Goal: Communication & Community: Ask a question

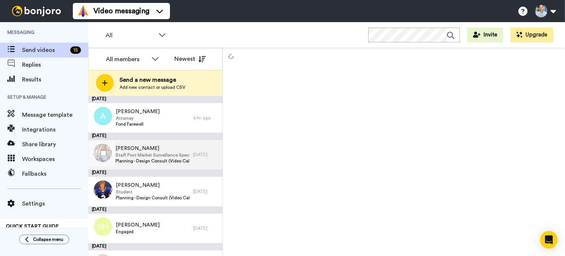
click at [132, 151] on span "[PERSON_NAME]" at bounding box center [152, 148] width 74 height 7
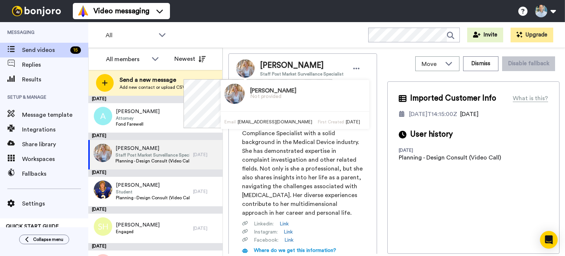
click at [248, 64] on img at bounding box center [245, 68] width 18 height 18
click at [226, 97] on img at bounding box center [234, 93] width 20 height 20
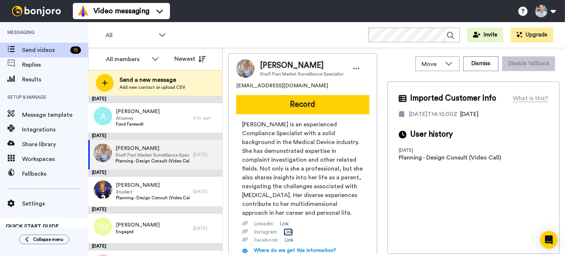
click at [289, 231] on link "Link" at bounding box center [288, 231] width 9 height 7
click at [291, 238] on link "Link" at bounding box center [288, 239] width 9 height 7
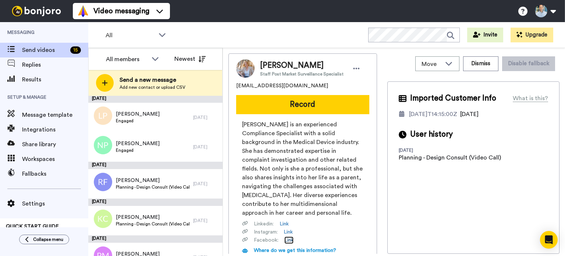
scroll to position [369, 0]
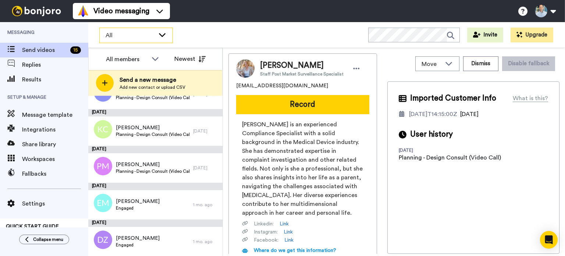
click at [112, 35] on span "All" at bounding box center [130, 35] width 49 height 9
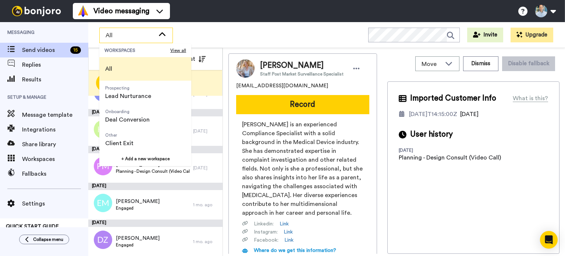
click at [112, 35] on span "All" at bounding box center [130, 35] width 49 height 9
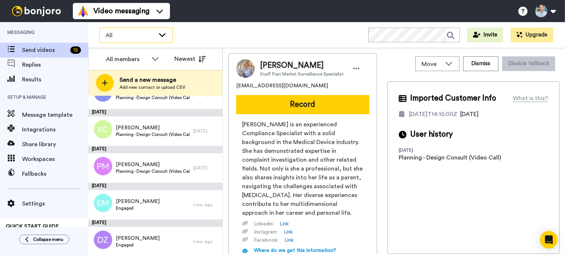
click at [112, 35] on span "All" at bounding box center [130, 35] width 49 height 9
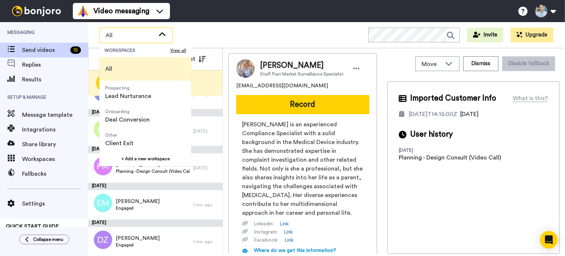
click at [112, 35] on span "All" at bounding box center [130, 35] width 49 height 9
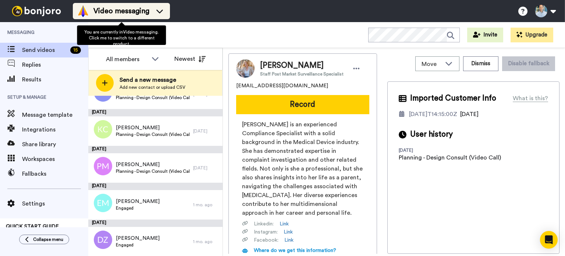
click at [157, 7] on div "Video messaging" at bounding box center [121, 11] width 88 height 12
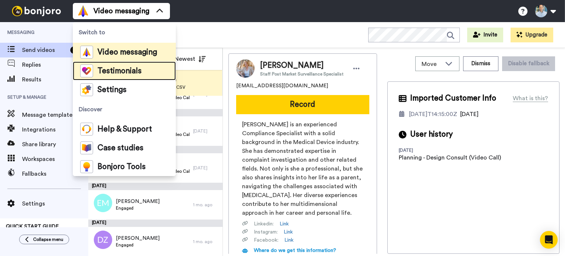
click at [128, 72] on span "Testimonials" at bounding box center [119, 70] width 44 height 7
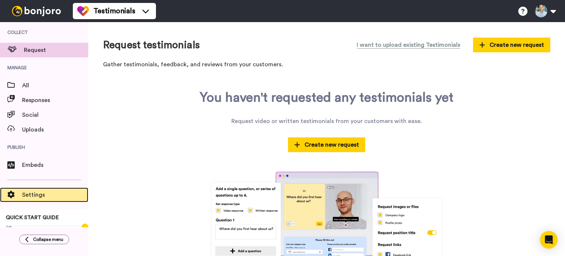
click at [33, 194] on span "Settings" at bounding box center [55, 194] width 66 height 9
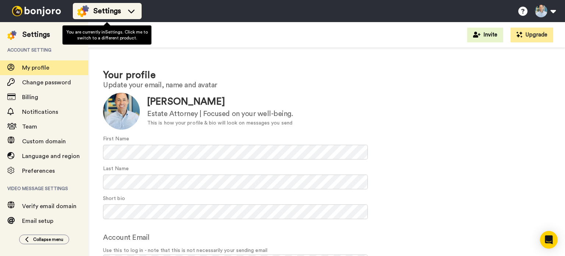
click at [124, 10] on div "Settings" at bounding box center [107, 11] width 60 height 12
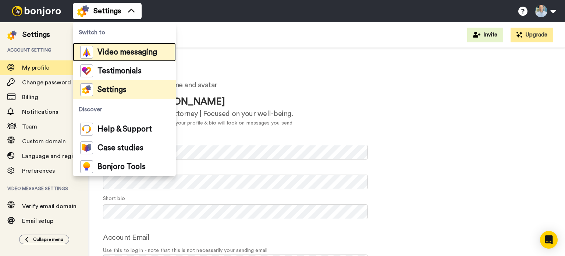
click at [127, 49] on span "Video messaging" at bounding box center [127, 52] width 60 height 7
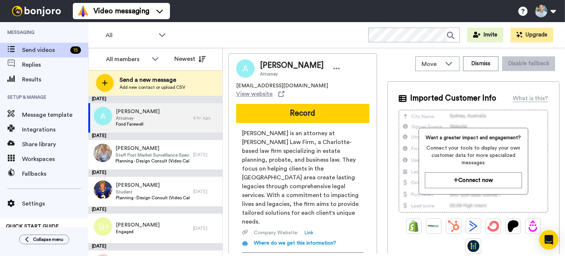
click at [550, 237] on icon "Open Intercom Messenger" at bounding box center [548, 240] width 8 height 10
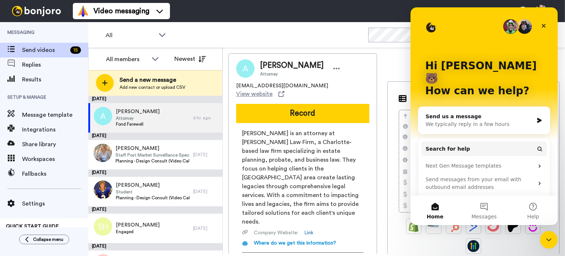
click at [474, 120] on div "We typically reply in a few hours" at bounding box center [480, 124] width 108 height 8
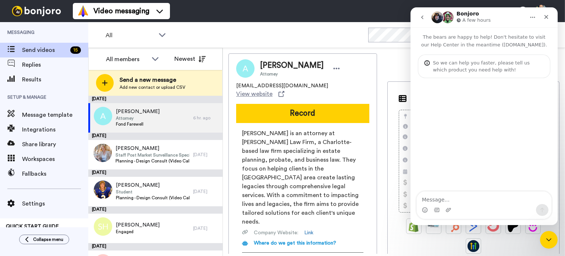
click at [460, 197] on textarea "Message…" at bounding box center [484, 197] width 135 height 13
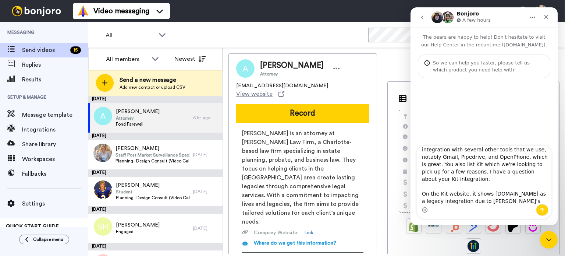
scroll to position [4, 0]
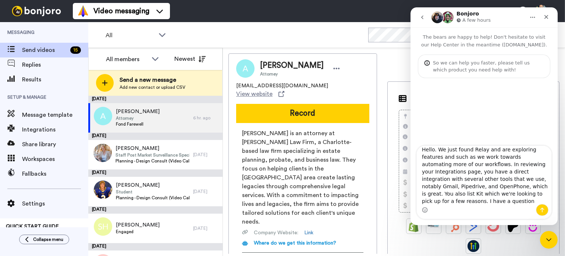
drag, startPoint x: 484, startPoint y: 187, endPoint x: 444, endPoint y: 153, distance: 52.5
click at [444, 153] on textarea "Hello. We just found Relay and are exploring features and such as we work towar…" at bounding box center [484, 175] width 135 height 58
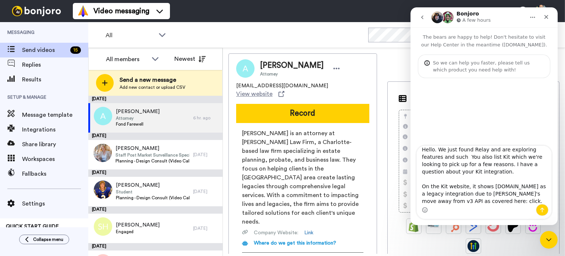
scroll to position [0, 0]
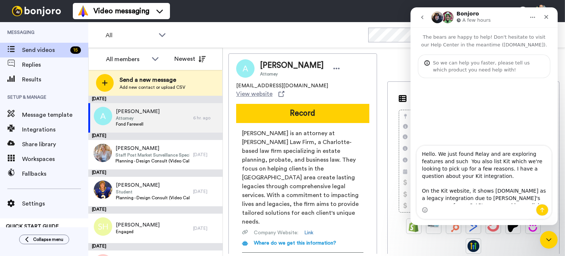
drag, startPoint x: 444, startPoint y: 153, endPoint x: 444, endPoint y: 150, distance: 3.8
click at [444, 150] on textarea "Hello. We just found Relay and are exploring features and such You also list Ki…" at bounding box center [484, 175] width 135 height 58
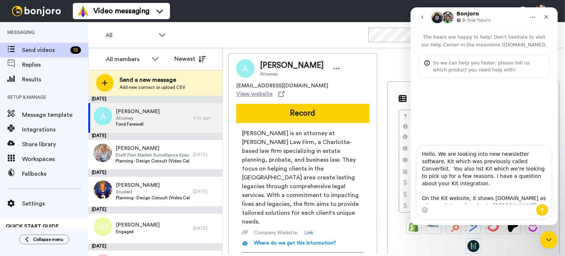
drag, startPoint x: 544, startPoint y: 178, endPoint x: 519, endPoint y: 162, distance: 29.2
click at [519, 162] on textarea "Hello. We are looking into new newsletter software, Kit which was previously ca…" at bounding box center [484, 175] width 135 height 58
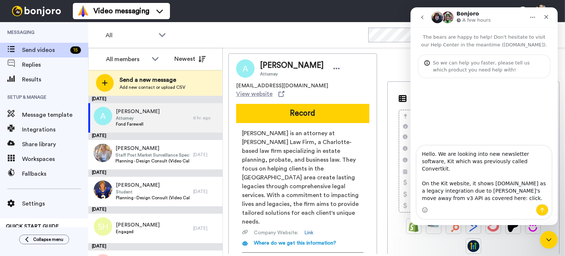
click at [505, 175] on textarea "Hello. We are looking into new newsletter software, Kit which was previously ca…" at bounding box center [484, 175] width 135 height 58
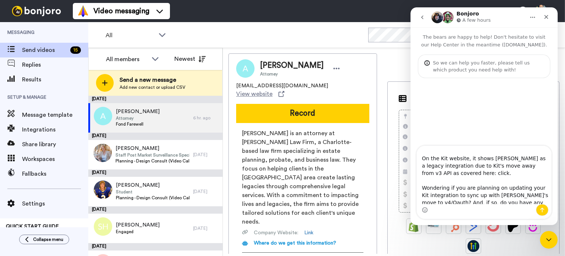
scroll to position [28, 0]
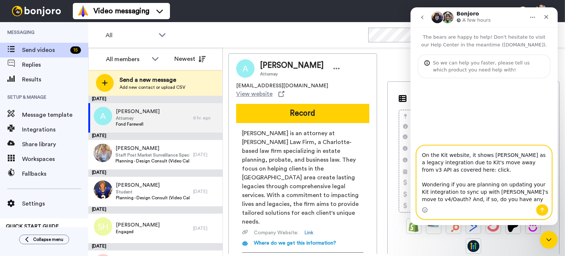
click at [469, 162] on textarea "Hello. We are looking into new newsletter software, Kit which was previously ca…" at bounding box center [484, 175] width 135 height 58
paste textarea "https://help.kit.com/en/articles/9902901-kit-api-overview"
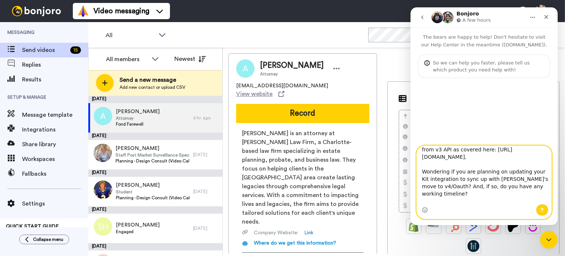
scroll to position [50, 0]
type textarea "Hello. We are looking into new newsletter software, Kit which was previously ca…"
click at [542, 209] on icon "Send a message…" at bounding box center [542, 209] width 4 height 5
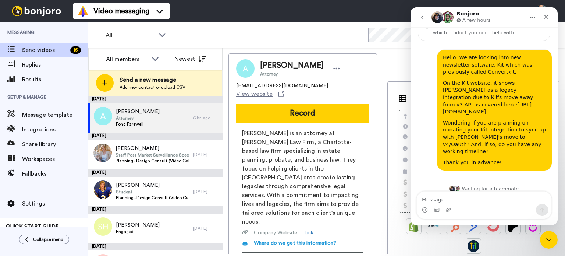
scroll to position [17, 0]
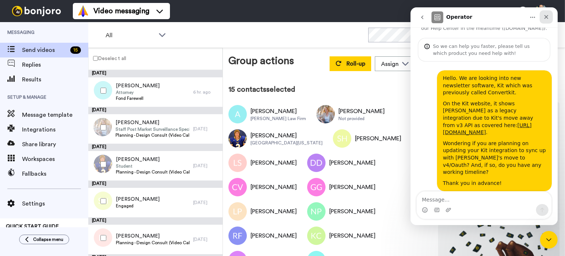
click at [549, 19] on icon "Close" at bounding box center [546, 17] width 6 height 6
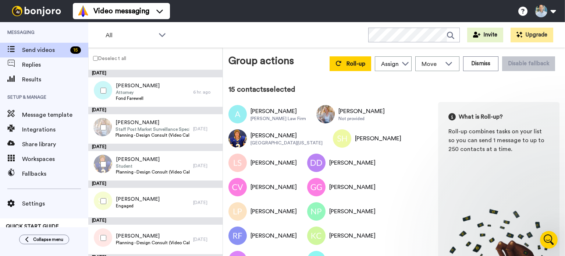
scroll to position [17, 0]
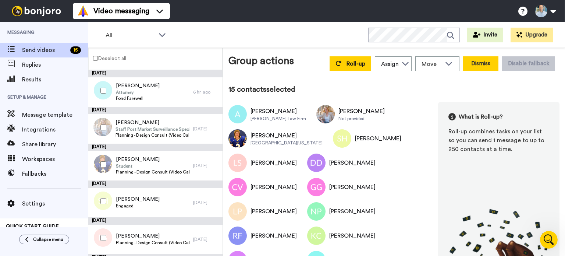
click at [477, 60] on button "Dismiss" at bounding box center [480, 63] width 35 height 15
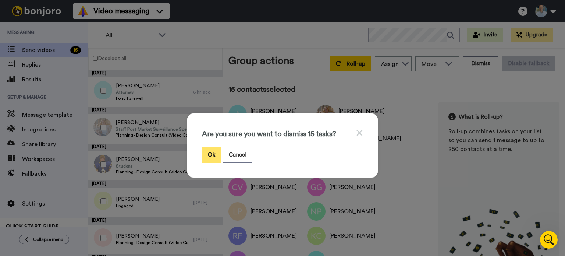
click at [205, 156] on button "Ok" at bounding box center [211, 155] width 19 height 16
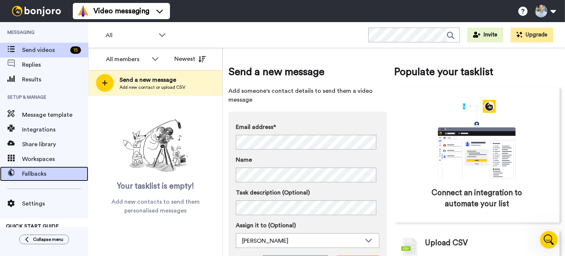
click at [25, 178] on div "Fallbacks" at bounding box center [44, 173] width 88 height 15
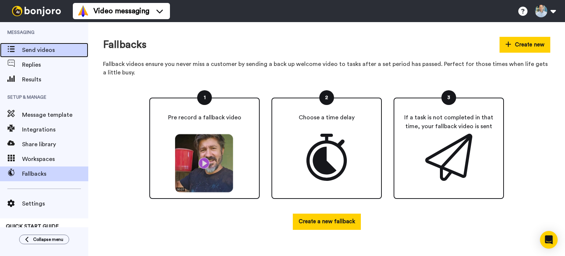
click at [40, 50] on span "Send videos" at bounding box center [55, 50] width 66 height 9
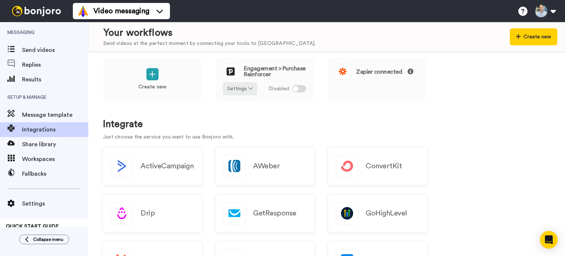
scroll to position [10, 0]
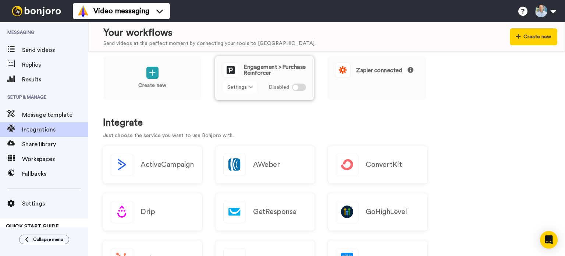
click at [249, 86] on icon at bounding box center [250, 86] width 4 height 5
click at [487, 106] on div "Create new Engagement > Purchase Reinforcer Settings Disabled Zapier connected" at bounding box center [326, 83] width 447 height 54
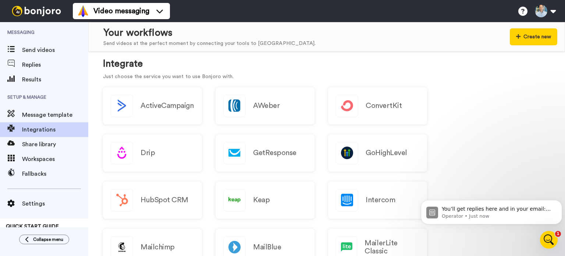
scroll to position [65, 0]
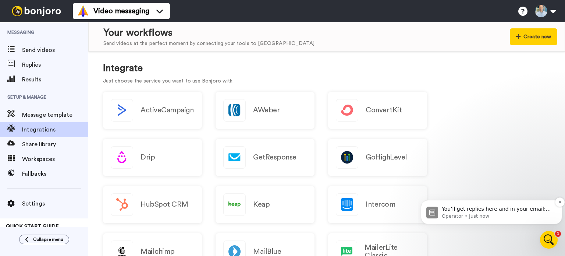
click at [531, 214] on p "Operator • Just now" at bounding box center [497, 216] width 111 height 7
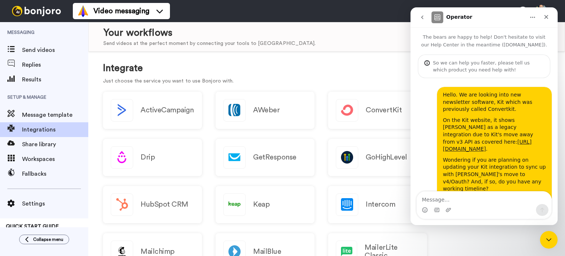
scroll to position [71, 0]
